Goal: Task Accomplishment & Management: Use online tool/utility

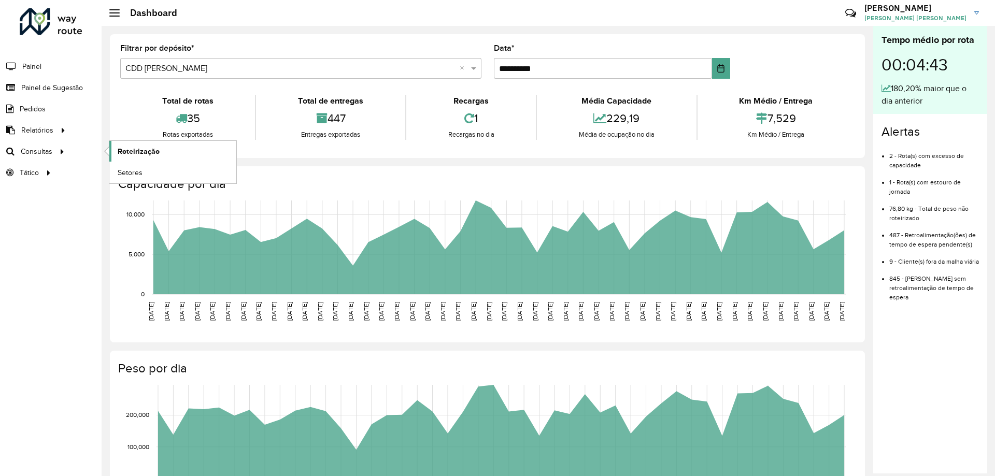
click at [113, 150] on link "Roteirização" at bounding box center [172, 151] width 127 height 21
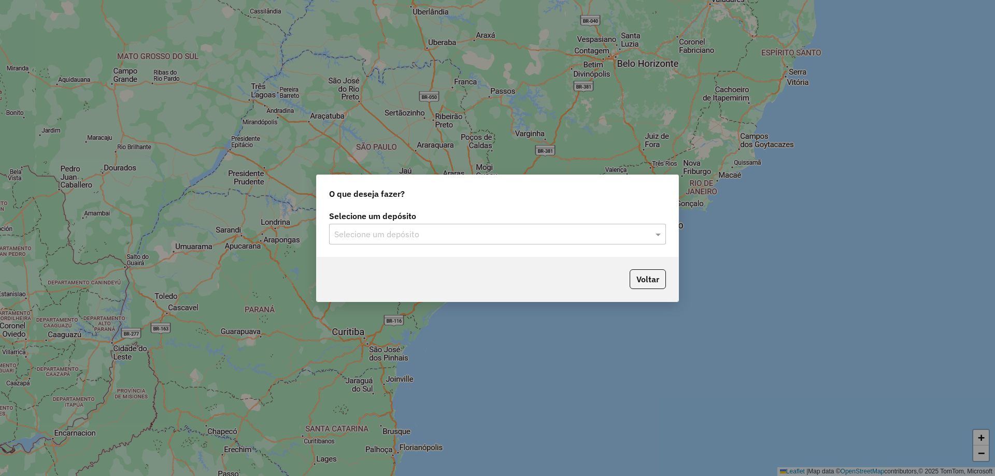
click at [411, 231] on input "text" at bounding box center [487, 235] width 306 height 12
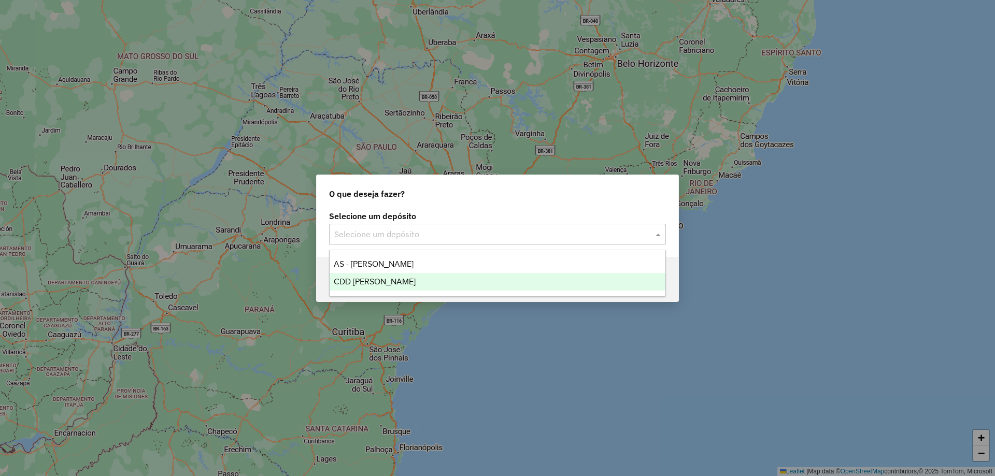
click at [383, 280] on span "CDD [PERSON_NAME]" at bounding box center [375, 281] width 82 height 9
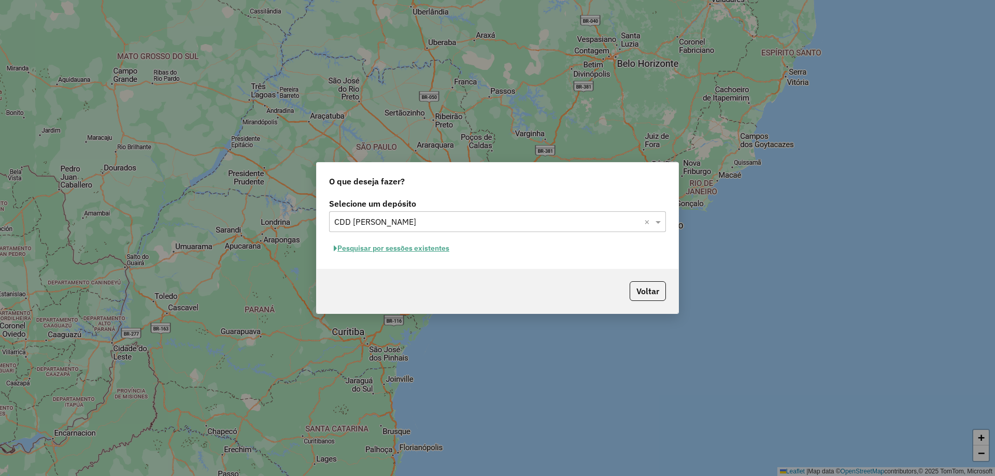
click at [392, 252] on button "Pesquisar por sessões existentes" at bounding box center [391, 248] width 125 height 16
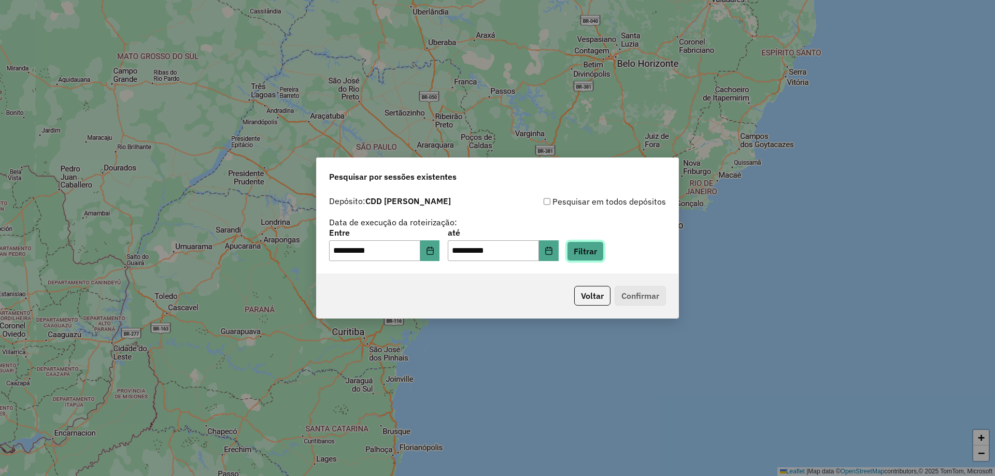
click at [593, 253] on button "Filtrar" at bounding box center [585, 251] width 37 height 20
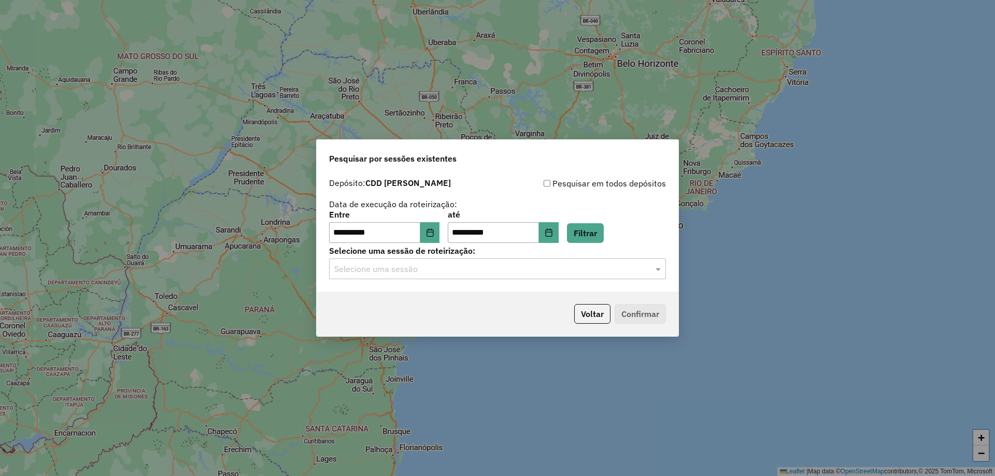
click at [613, 273] on input "text" at bounding box center [487, 269] width 306 height 12
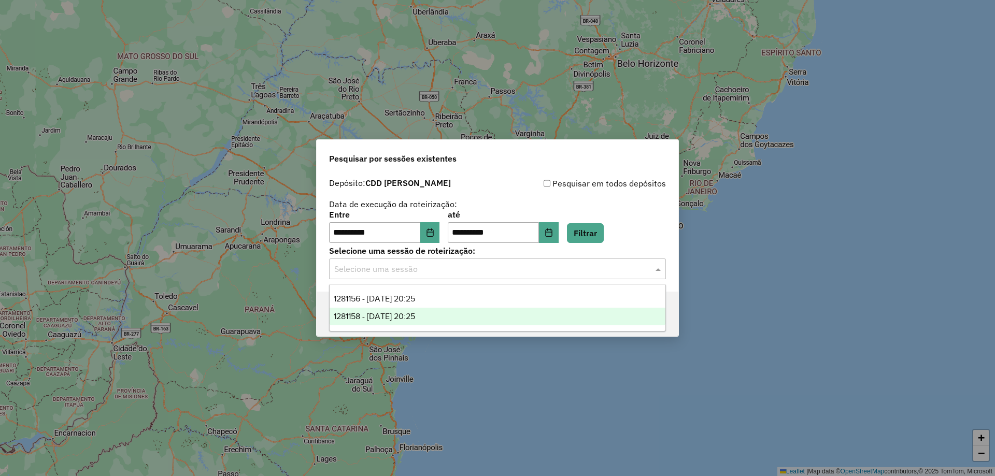
click at [458, 311] on div "1281158 - 23/09/2025 20:25" at bounding box center [498, 317] width 336 height 18
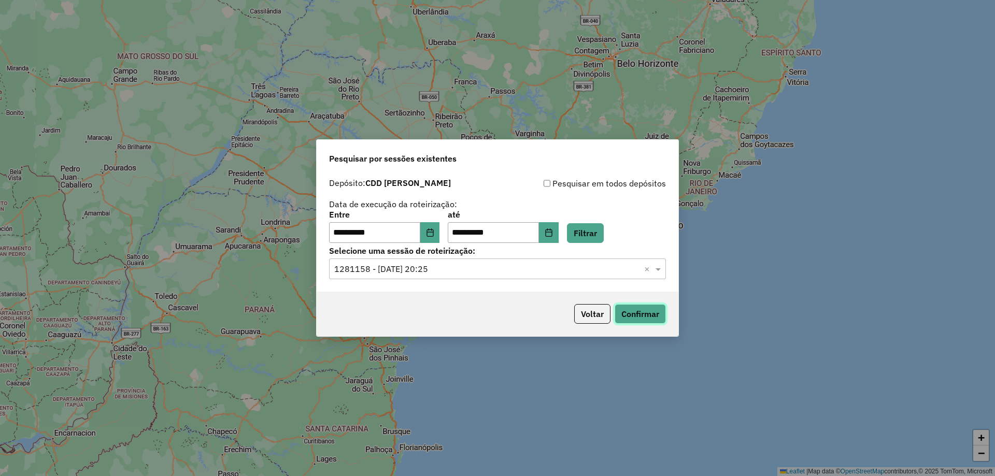
click at [615, 310] on button "Confirmar" at bounding box center [640, 314] width 51 height 20
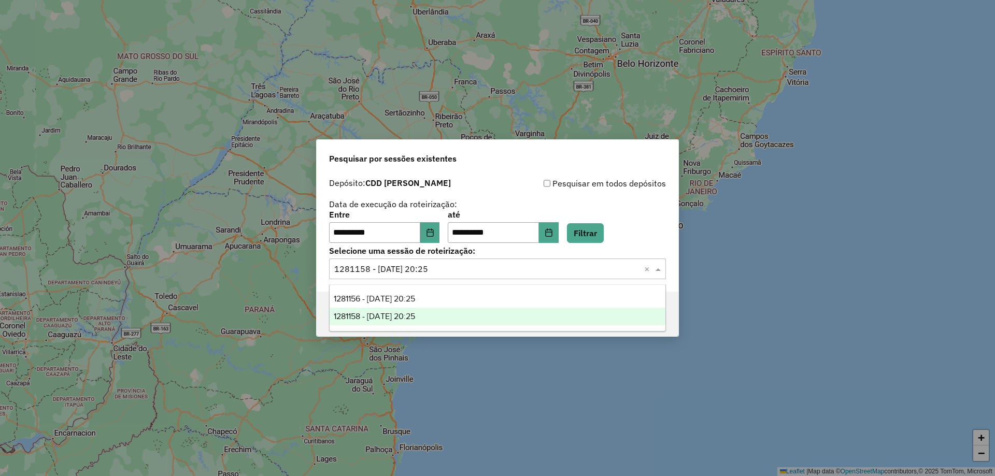
click at [458, 274] on input "text" at bounding box center [487, 269] width 306 height 12
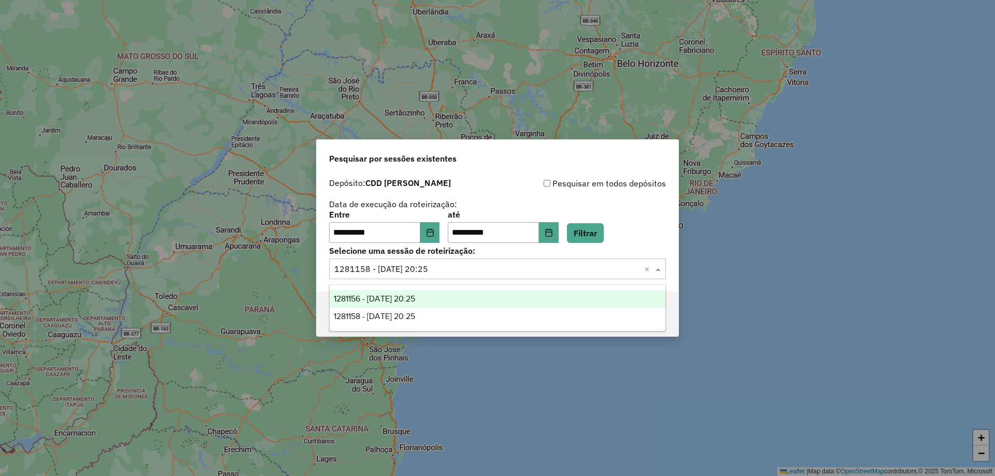
click at [444, 300] on div "1281156 - 23/09/2025 20:25" at bounding box center [498, 299] width 336 height 18
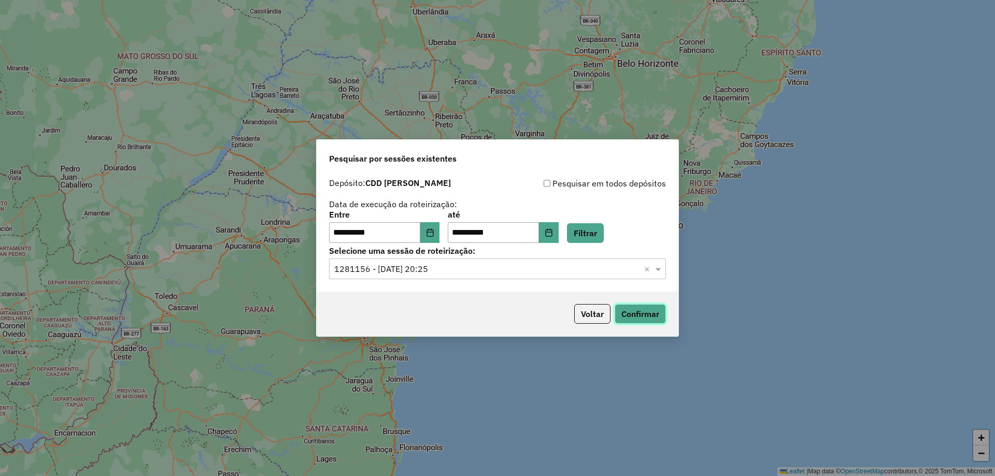
click at [634, 312] on button "Confirmar" at bounding box center [640, 314] width 51 height 20
click at [600, 237] on button "Filtrar" at bounding box center [585, 233] width 37 height 20
click at [552, 264] on input "text" at bounding box center [487, 269] width 306 height 12
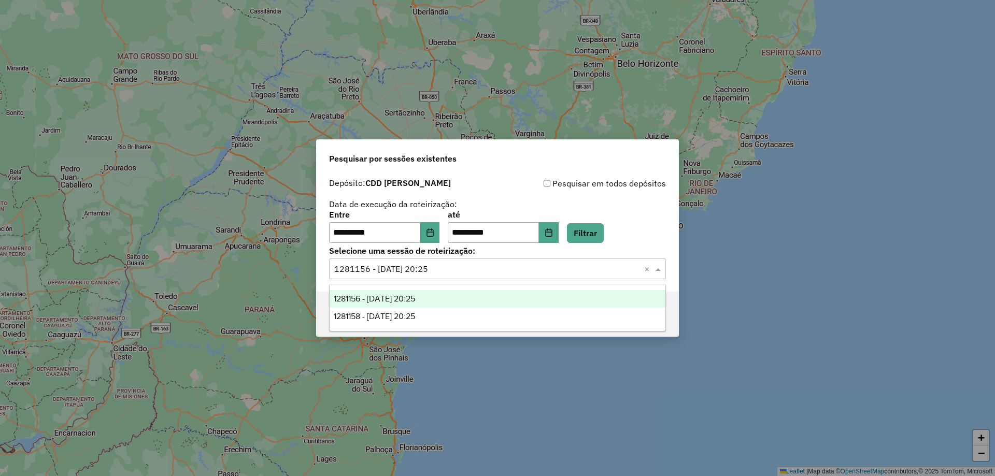
click at [457, 298] on div "1281156 - 23/09/2025 20:25" at bounding box center [498, 299] width 336 height 18
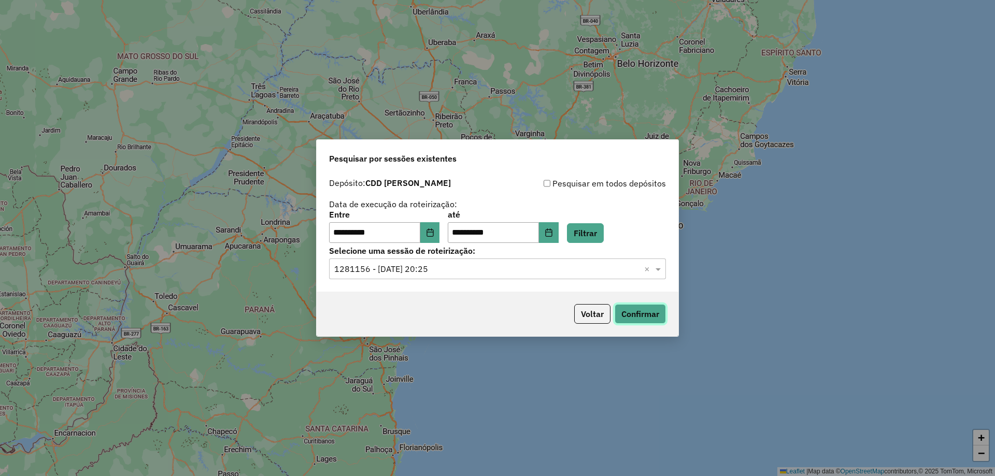
click at [643, 313] on button "Confirmar" at bounding box center [640, 314] width 51 height 20
click at [634, 309] on button "Confirmar" at bounding box center [640, 314] width 51 height 20
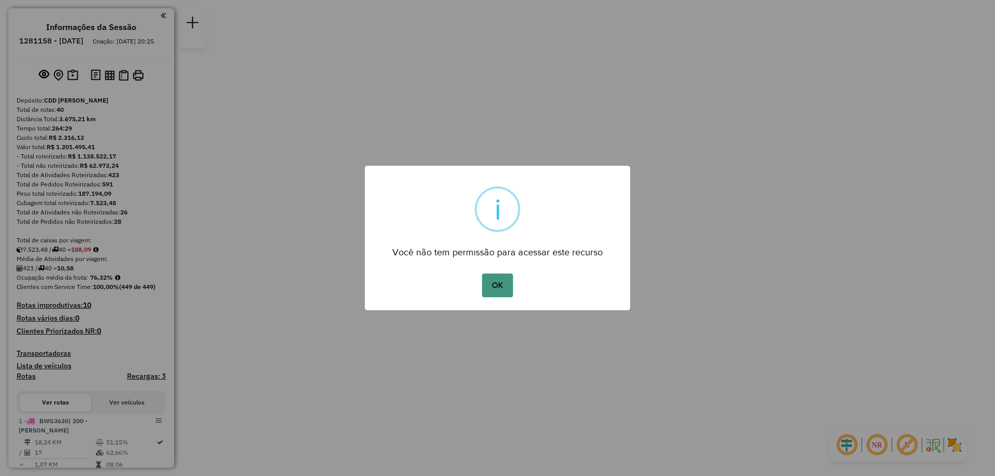
click at [497, 279] on button "OK" at bounding box center [497, 286] width 31 height 24
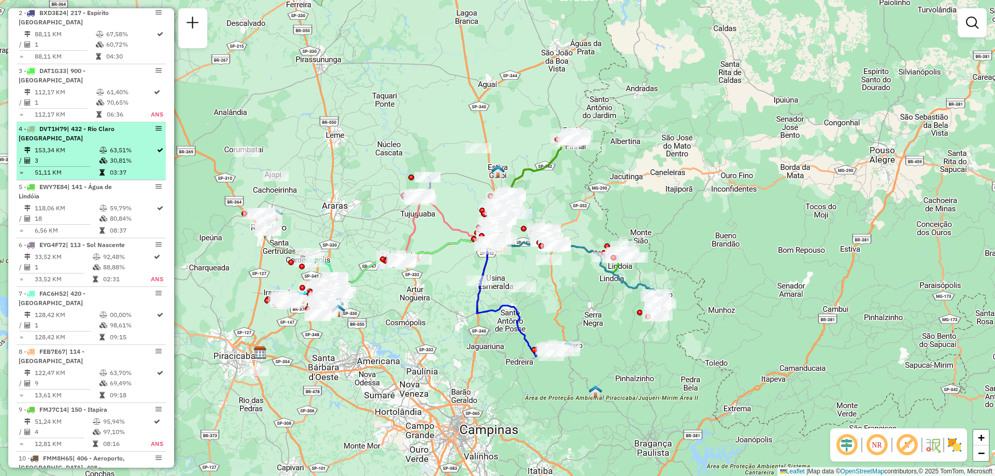
scroll to position [570, 0]
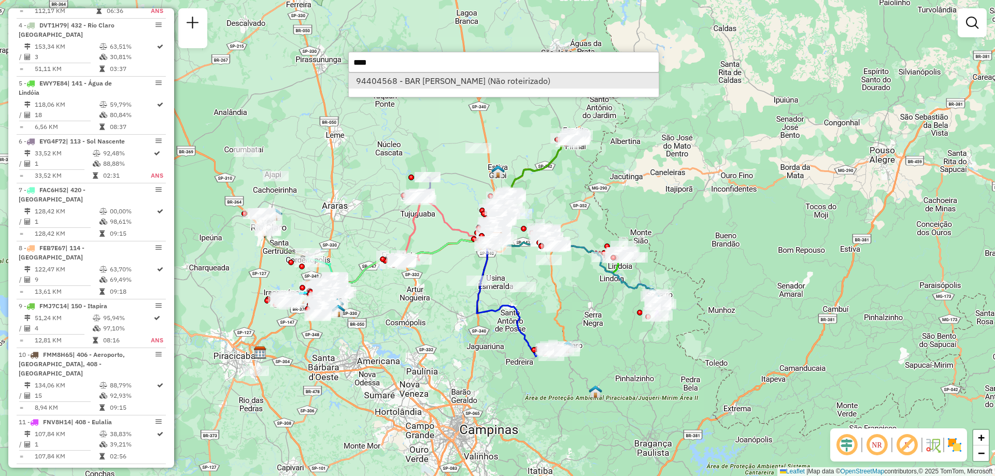
type input "****"
click at [560, 86] on li "94404568 - BAR BOCHA BILHAR JOZ (Não roteirizado)" at bounding box center [504, 81] width 310 height 16
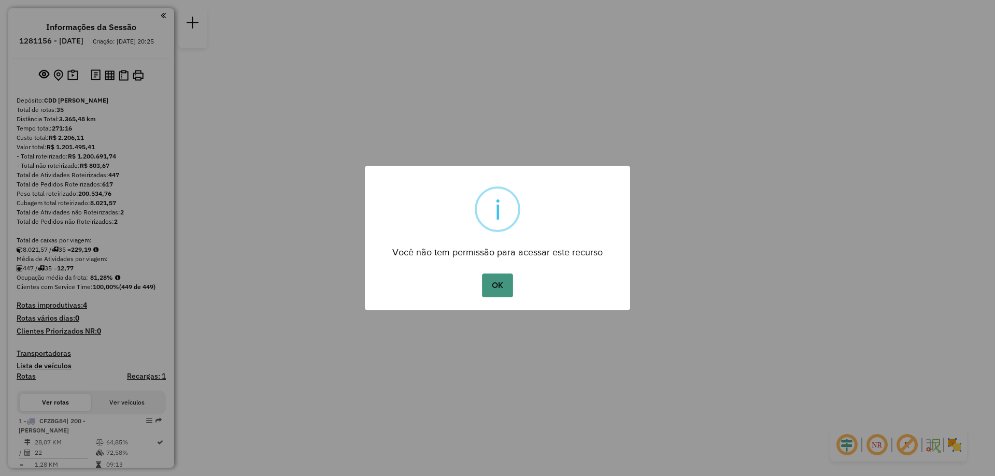
click at [502, 289] on button "OK" at bounding box center [497, 286] width 31 height 24
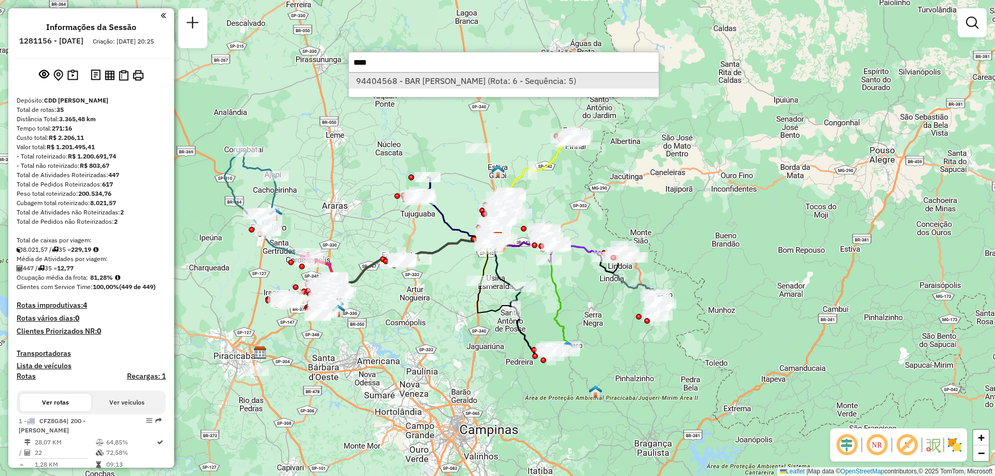
type input "****"
click at [456, 87] on li "94404568 - BAR BOCHA BILHAR JOZ (Rota: 6 - Sequência: 5)" at bounding box center [504, 81] width 310 height 16
select select "**********"
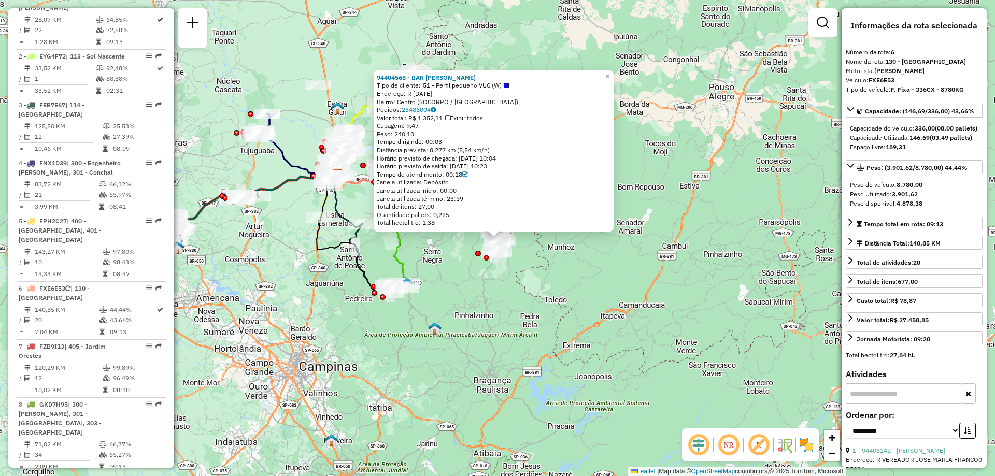
scroll to position [706, 0]
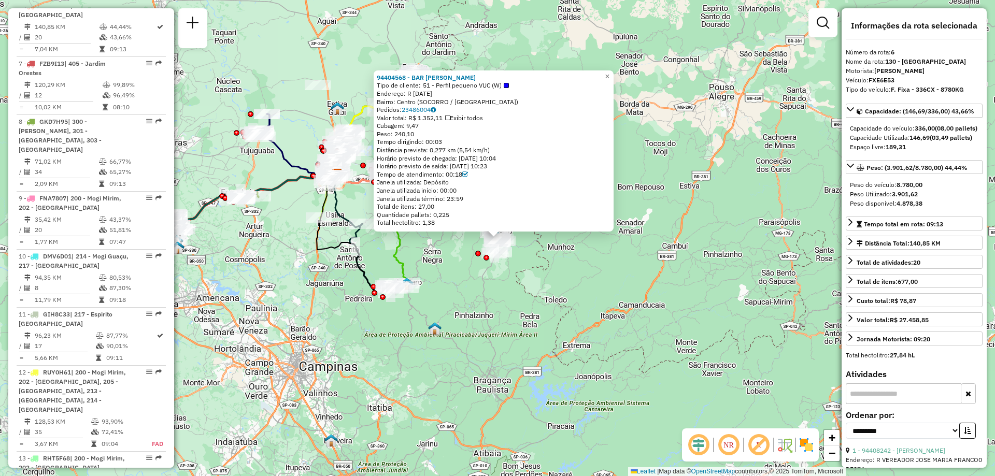
click at [918, 58] on strong "130 - [GEOGRAPHIC_DATA]" at bounding box center [925, 62] width 81 height 8
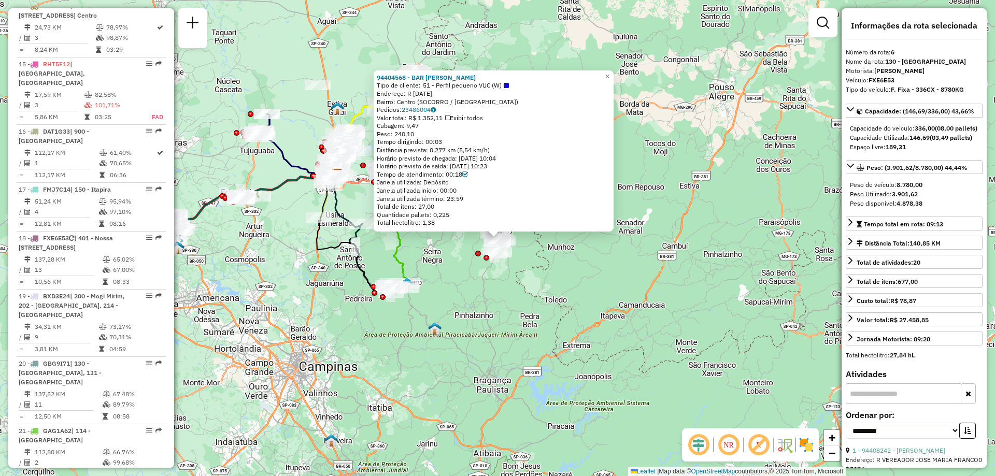
scroll to position [482, 0]
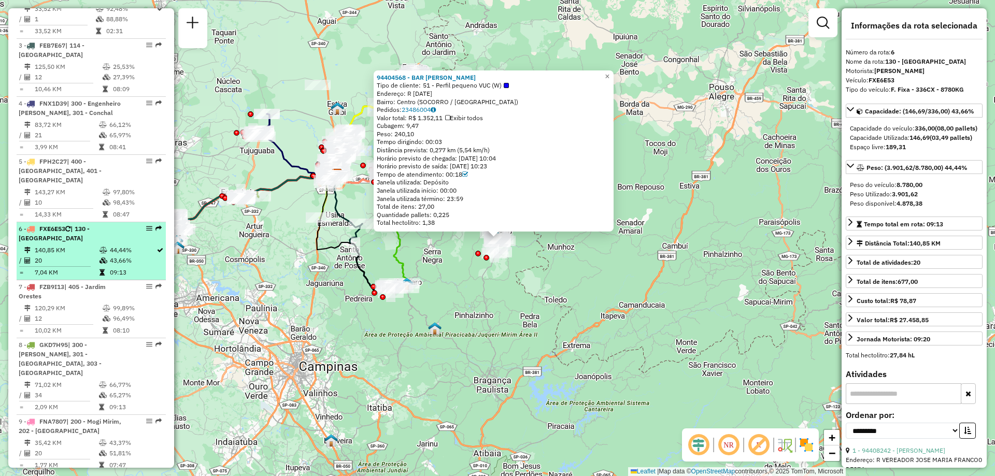
click at [90, 257] on td "20" at bounding box center [66, 260] width 65 height 10
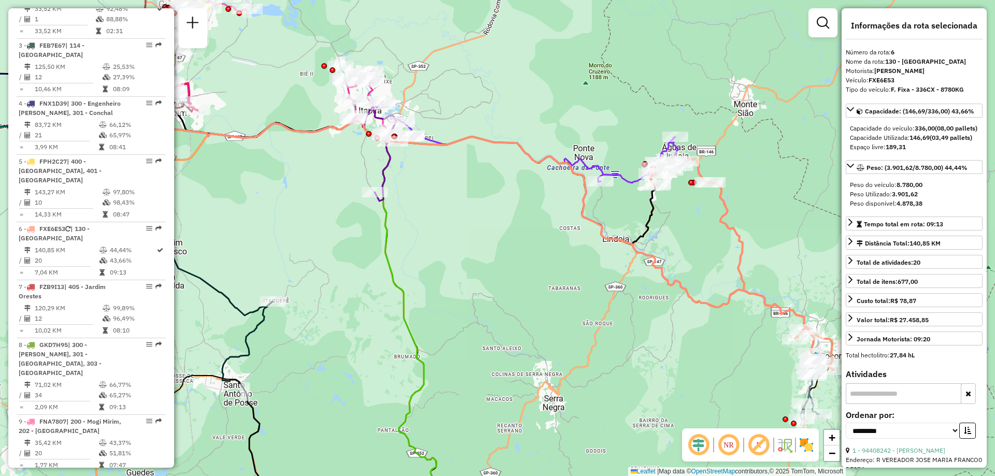
scroll to position [1216, 0]
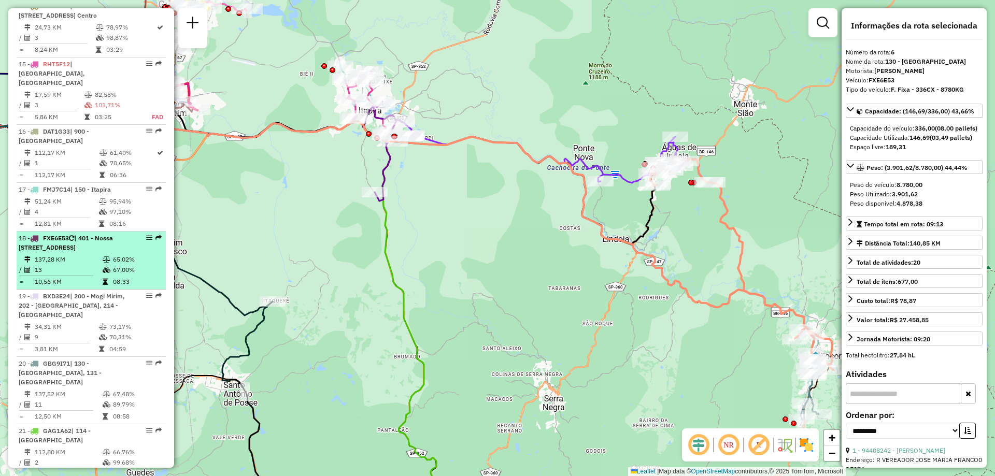
click at [120, 264] on td "65,02%" at bounding box center [136, 259] width 49 height 10
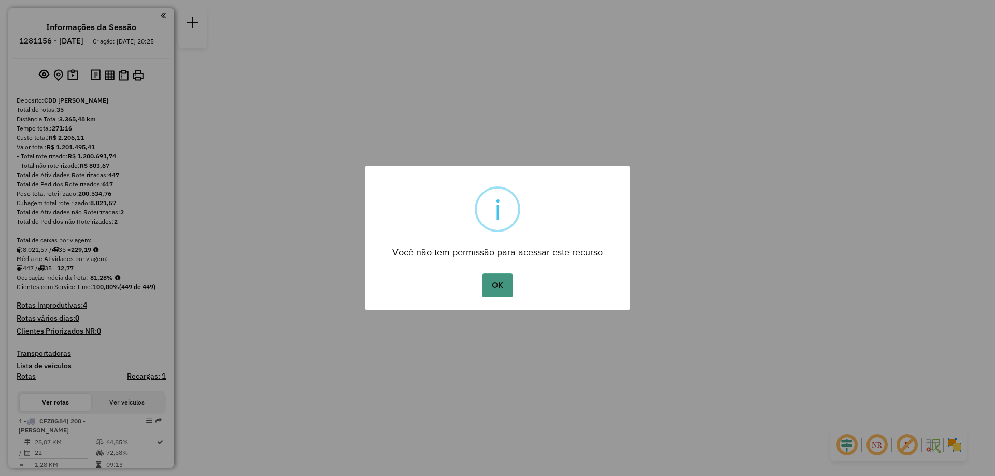
click at [488, 277] on button "OK" at bounding box center [497, 286] width 31 height 24
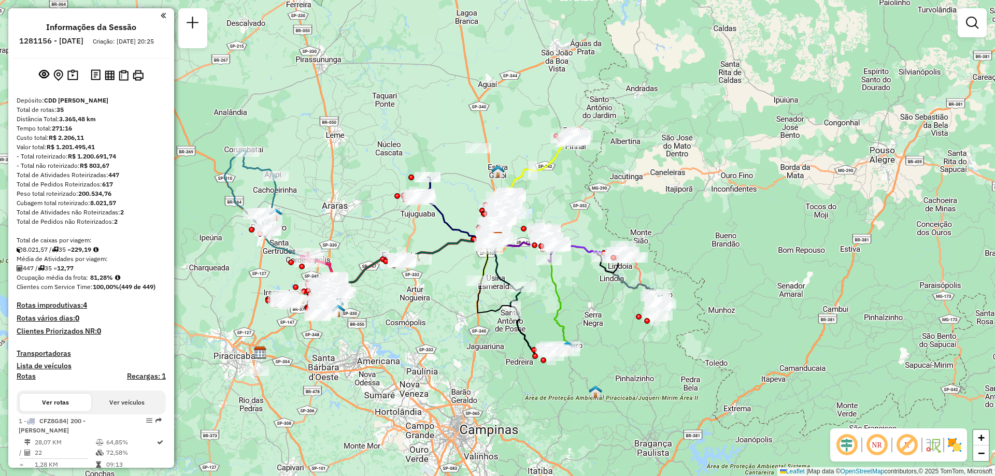
scroll to position [482, 0]
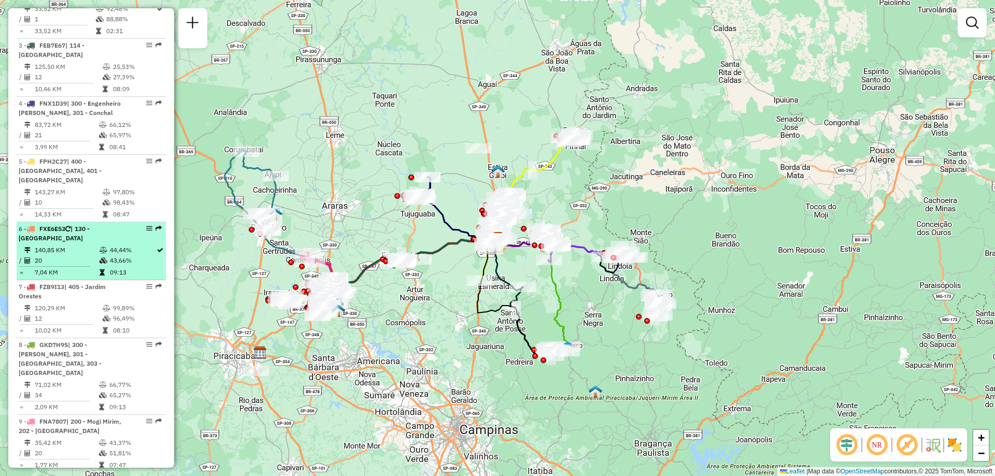
click at [79, 256] on td "20" at bounding box center [66, 260] width 65 height 10
select select "**********"
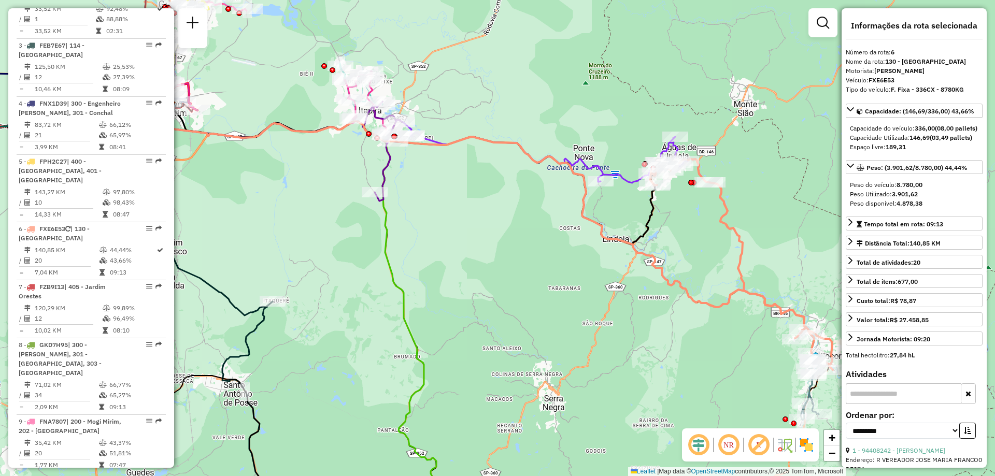
scroll to position [1216, 0]
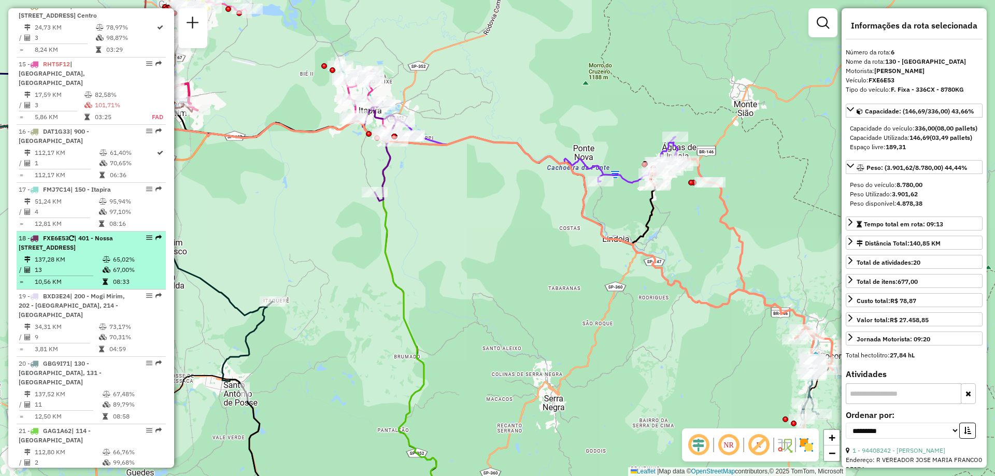
click at [67, 251] on span "| 401 - Nossa Senhora das Dores, 403 - Limeira, 408 - Eulalia, 900 - Centro Lim…" at bounding box center [66, 242] width 94 height 17
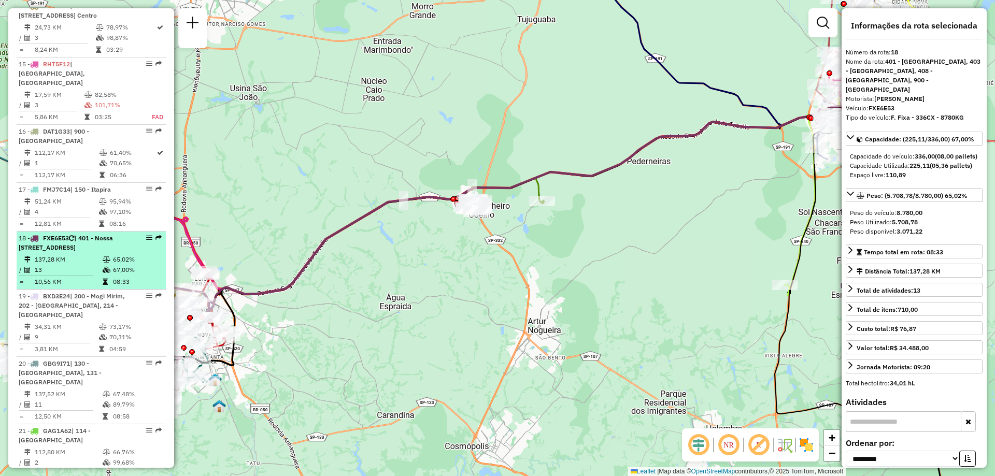
click at [92, 246] on span "| 401 - Nossa Senhora das Dores, 403 - Limeira, 408 - Eulalia, 900 - Centro Lim…" at bounding box center [66, 242] width 94 height 17
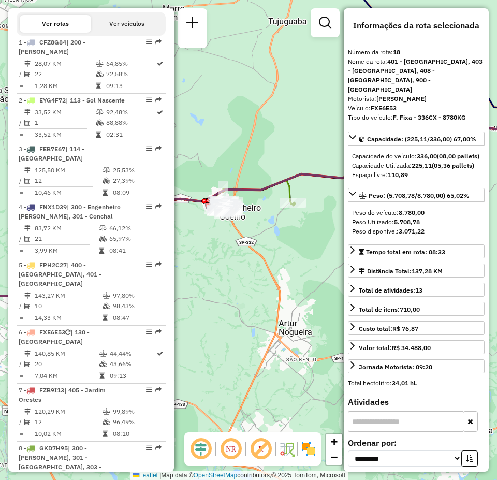
scroll to position [1214, 0]
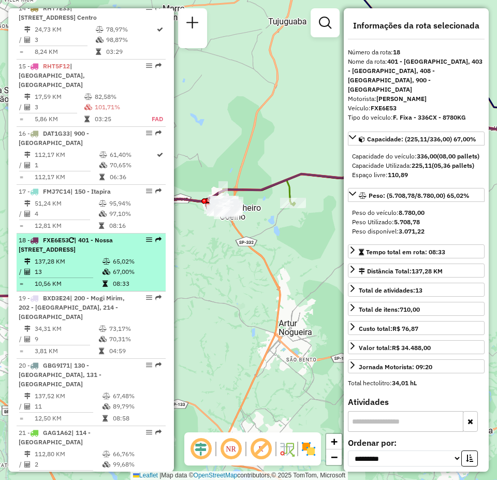
click at [116, 252] on div "18 - FXE6E53 | 401 - Nossa Senhora das Dores, 403 - Limeira, 408 - Eulalia, 900…" at bounding box center [74, 245] width 110 height 19
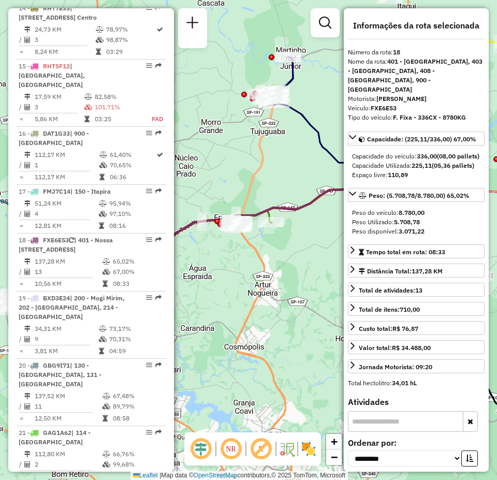
scroll to position [480, 0]
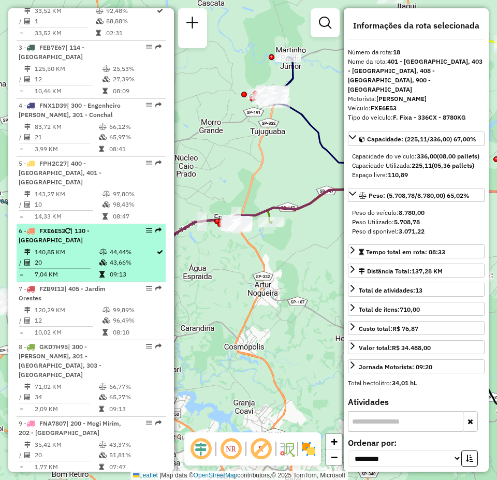
click at [93, 247] on td "140,85 KM" at bounding box center [66, 252] width 65 height 10
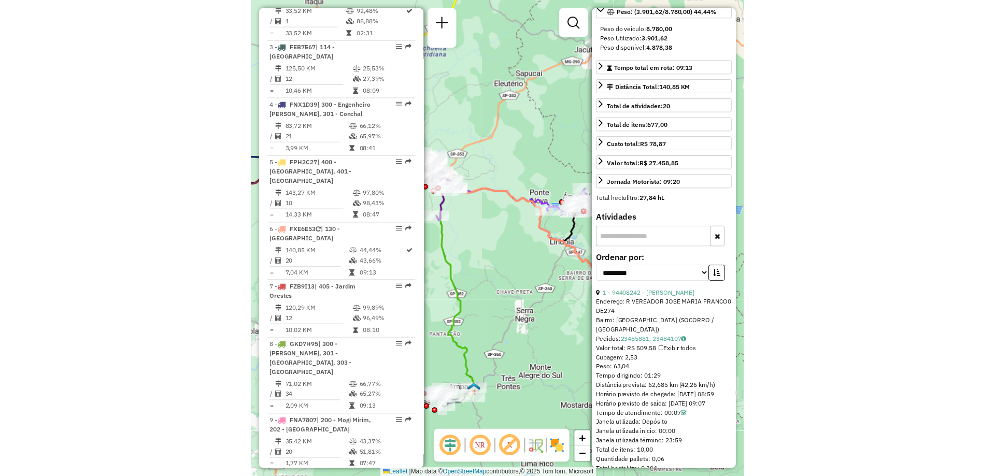
scroll to position [207, 0]
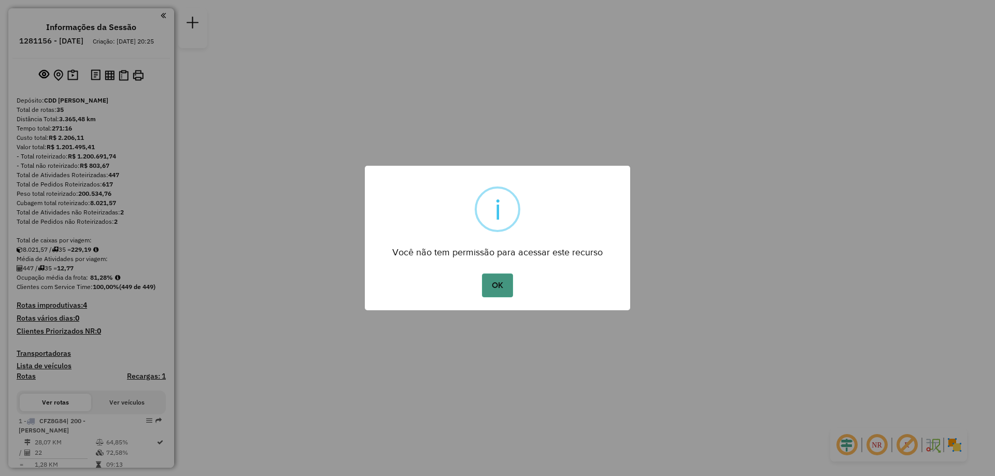
click at [504, 293] on button "OK" at bounding box center [497, 286] width 31 height 24
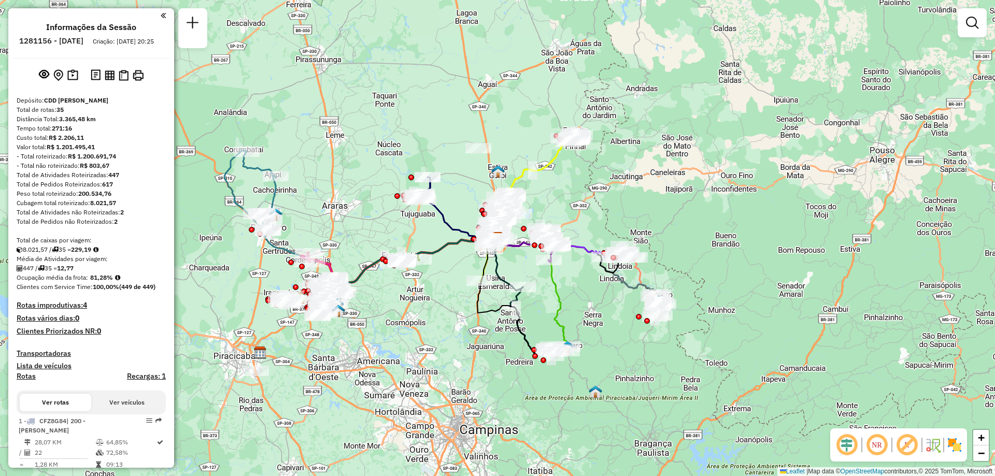
scroll to position [482, 0]
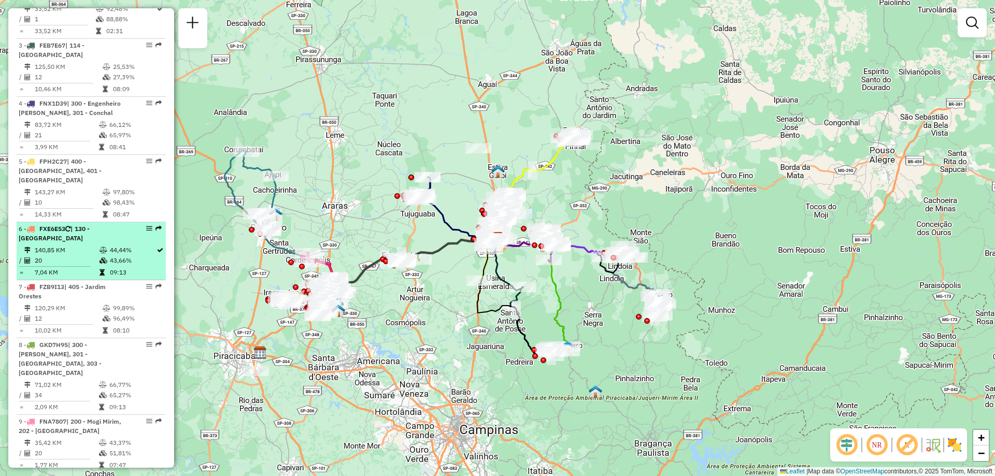
click at [77, 250] on td "140,85 KM" at bounding box center [66, 250] width 65 height 10
select select "**********"
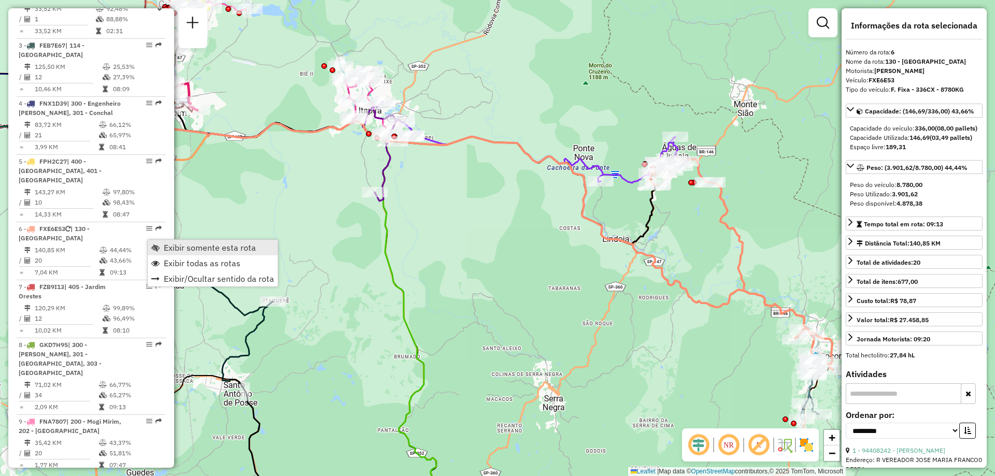
click at [154, 245] on span "Exibir somente esta rota" at bounding box center [155, 248] width 8 height 8
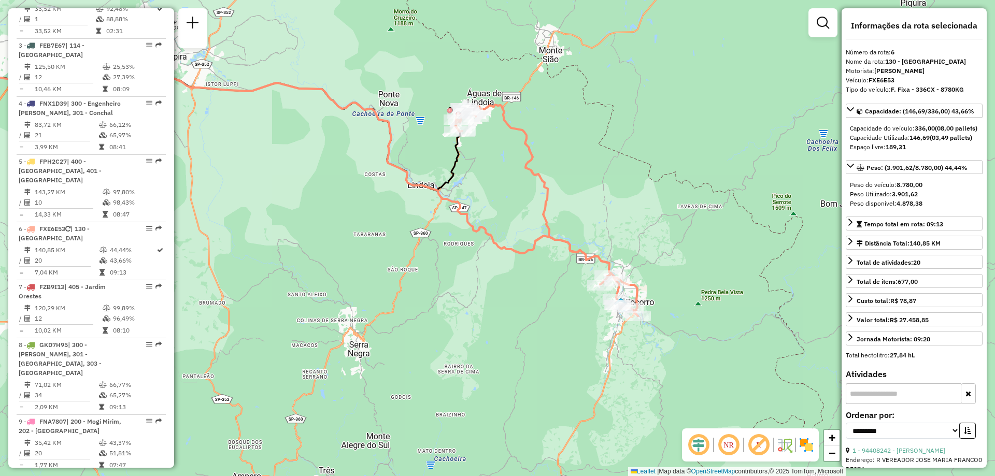
drag, startPoint x: 758, startPoint y: 284, endPoint x: 563, endPoint y: 230, distance: 202.2
click at [563, 230] on div "Janela de atendimento Grade de atendimento Capacidade Transportadoras Veículos …" at bounding box center [497, 238] width 995 height 476
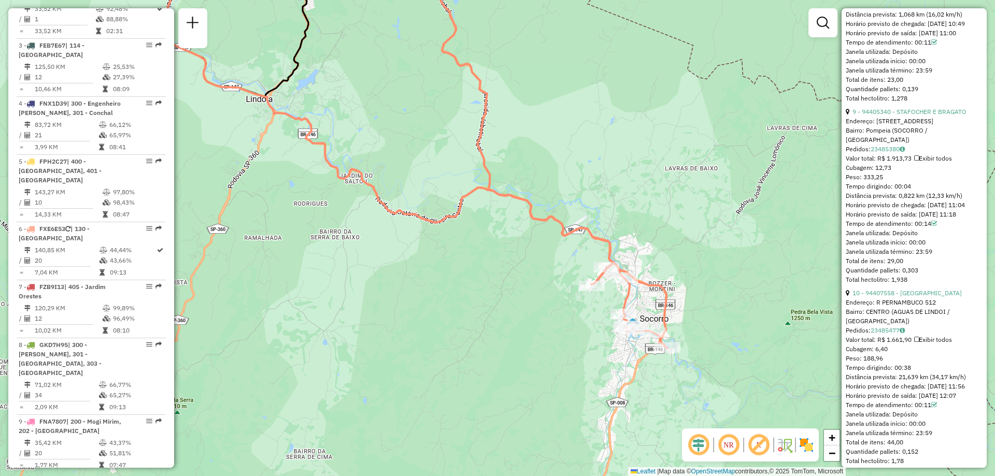
scroll to position [1866, 0]
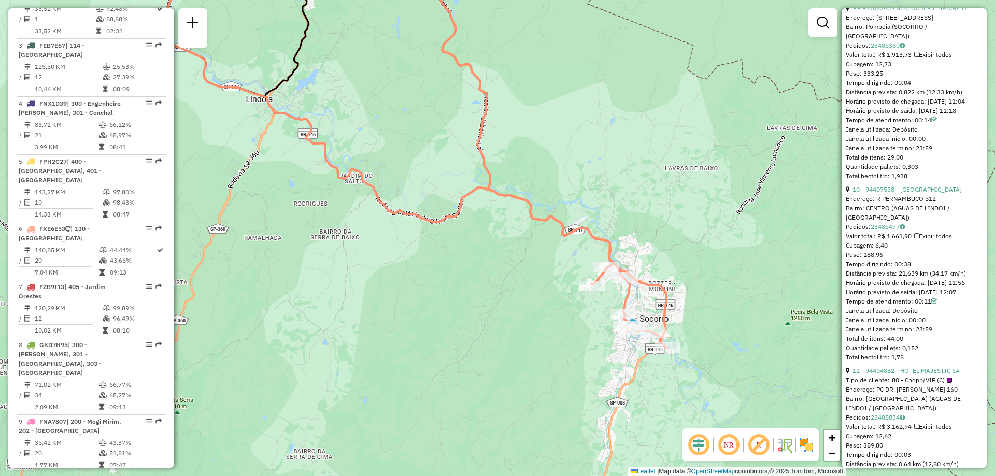
drag, startPoint x: 912, startPoint y: 321, endPoint x: 902, endPoint y: 320, distance: 9.9
click at [902, 269] on div "Tempo dirigindo: 00:38" at bounding box center [914, 264] width 137 height 9
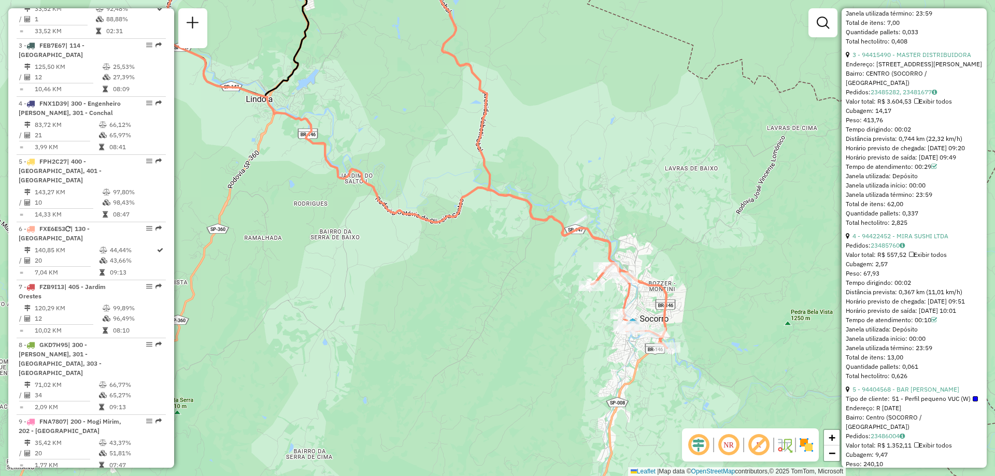
scroll to position [1036, 0]
